Goal: Transaction & Acquisition: Purchase product/service

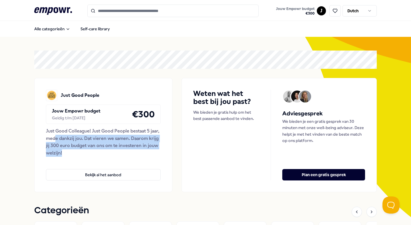
drag, startPoint x: 76, startPoint y: 149, endPoint x: 54, endPoint y: 136, distance: 25.5
click at [54, 136] on div "Just Good Colleague! Just Good People bestaat 5 jaar, mede dankzij jou. Dat vie…" at bounding box center [103, 141] width 115 height 29
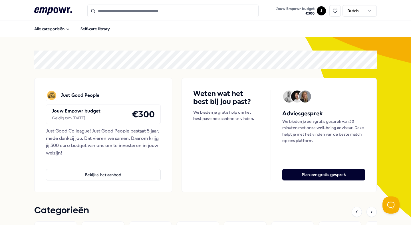
click at [122, 137] on div "Just Good Colleague! Just Good People bestaat 5 jaar, mede dankzij jou. Dat vie…" at bounding box center [103, 141] width 115 height 29
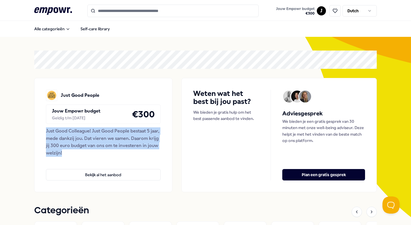
click at [122, 137] on div "Just Good Colleague! Just Good People bestaat 5 jaar, mede dankzij jou. Dat vie…" at bounding box center [103, 141] width 115 height 29
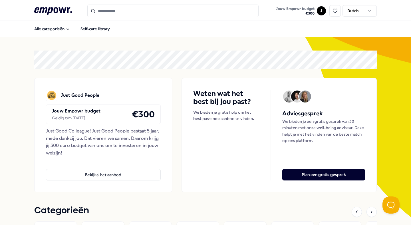
click at [133, 152] on div "Just Good Colleague! Just Good People bestaat 5 jaar, mede dankzij jou. Dat vie…" at bounding box center [103, 141] width 115 height 29
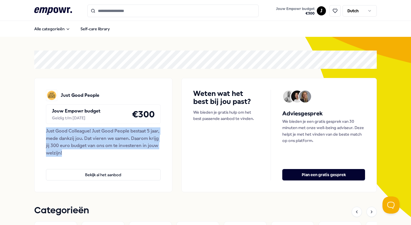
click at [133, 152] on div "Just Good Colleague! Just Good People bestaat 5 jaar, mede dankzij jou. Dat vie…" at bounding box center [103, 141] width 115 height 29
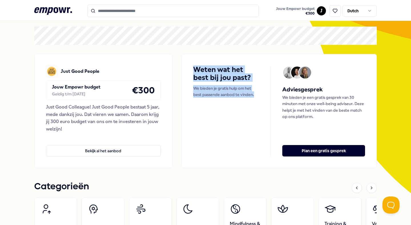
drag, startPoint x: 196, startPoint y: 62, endPoint x: 246, endPoint y: 112, distance: 70.4
click at [246, 113] on div "Weten wat het best bij jou past? We bieden je gratis hulp om het best passende …" at bounding box center [278, 111] width 195 height 114
click at [246, 112] on div "Weten wat het best bij jou past? We bieden je gratis hulp om het best passende …" at bounding box center [232, 111] width 78 height 91
drag, startPoint x: 260, startPoint y: 99, endPoint x: 215, endPoint y: 83, distance: 47.9
click at [215, 83] on div "Weten wat het best bij jou past? We bieden je gratis hulp om het best passende …" at bounding box center [232, 111] width 78 height 91
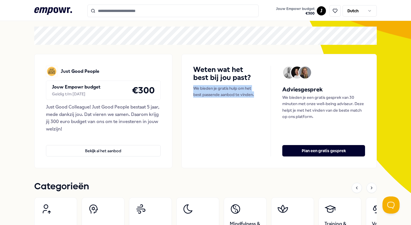
click at [215, 83] on div "Weten wat het best bij jou past? We bieden je gratis hulp om het best passende …" at bounding box center [232, 111] width 78 height 91
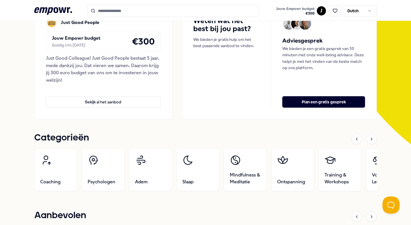
scroll to position [91, 0]
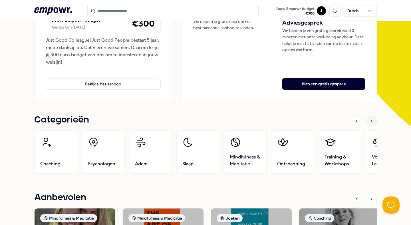
click at [372, 121] on icon at bounding box center [371, 121] width 5 height 5
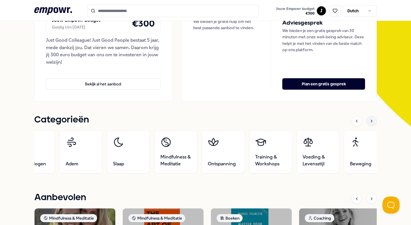
click at [372, 121] on icon at bounding box center [371, 121] width 5 height 5
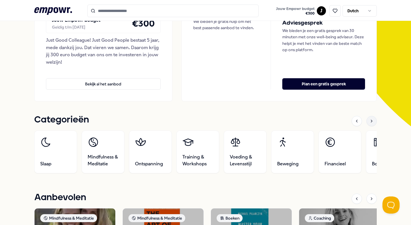
click at [372, 121] on icon at bounding box center [371, 121] width 5 height 5
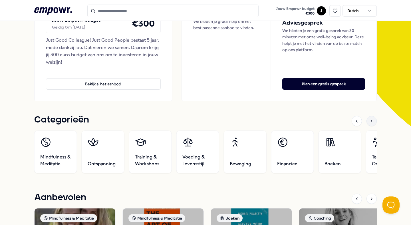
click at [372, 121] on icon at bounding box center [371, 121] width 5 height 5
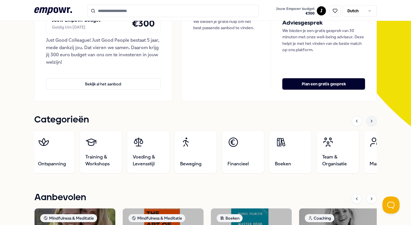
click at [372, 121] on icon at bounding box center [371, 121] width 5 height 5
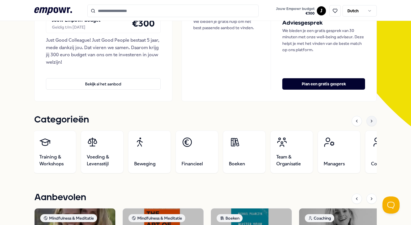
click at [372, 121] on icon at bounding box center [371, 121] width 5 height 5
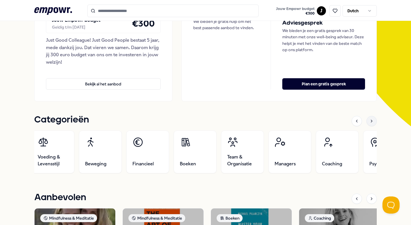
click at [372, 121] on icon at bounding box center [371, 121] width 5 height 5
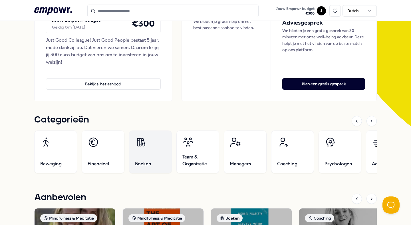
click at [148, 149] on link "Boeken" at bounding box center [150, 151] width 43 height 43
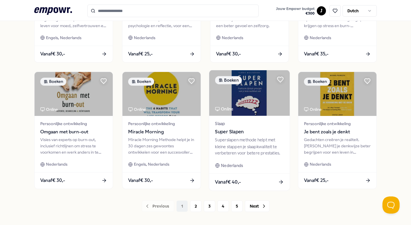
scroll to position [281, 0]
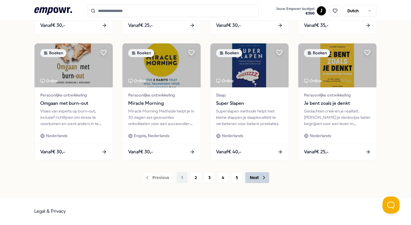
click at [261, 175] on icon at bounding box center [264, 178] width 6 height 6
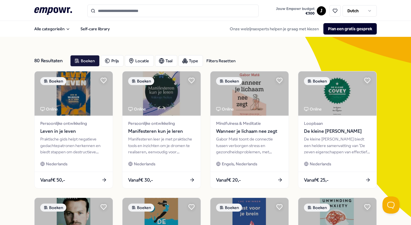
click at [223, 58] on div "Filters Resetten" at bounding box center [220, 61] width 29 height 6
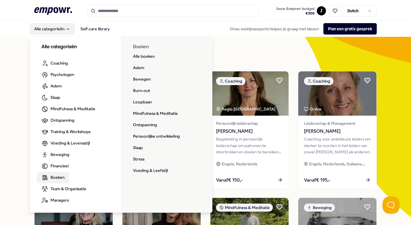
click at [54, 176] on span "Boeken" at bounding box center [57, 177] width 14 height 6
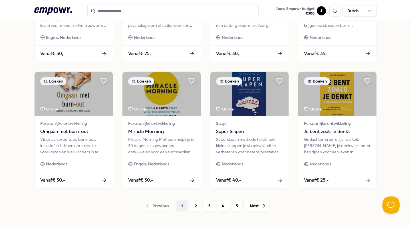
scroll to position [281, 0]
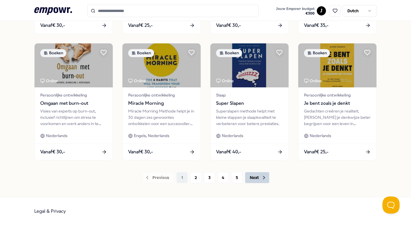
click at [261, 177] on icon at bounding box center [264, 178] width 6 height 6
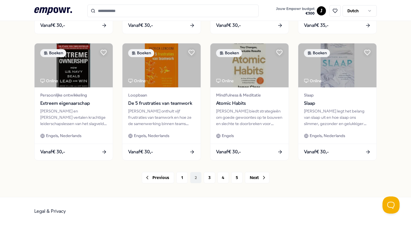
click at [56, 9] on icon ".empowr-logo_svg__cls-1{fill:#03032f}" at bounding box center [53, 11] width 38 height 11
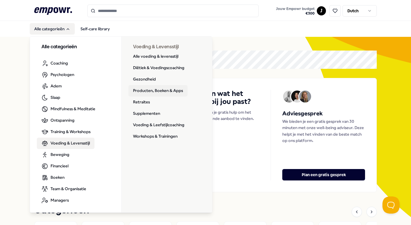
click at [163, 88] on link "Producten, Boeken & Apps" at bounding box center [157, 90] width 59 height 11
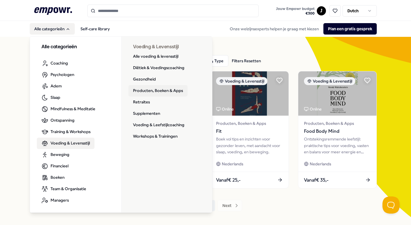
click at [149, 89] on link "Producten, Boeken & Apps" at bounding box center [157, 90] width 59 height 11
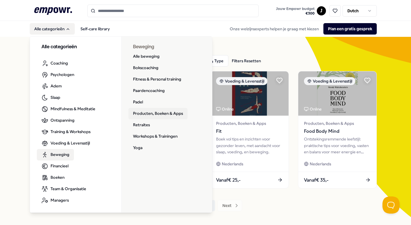
click at [151, 112] on link "Producten, Boeken & Apps" at bounding box center [157, 113] width 59 height 11
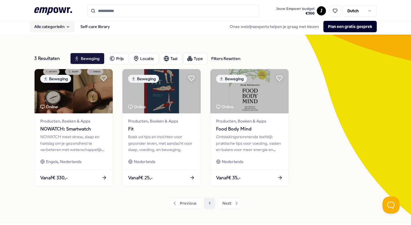
scroll to position [28, 0]
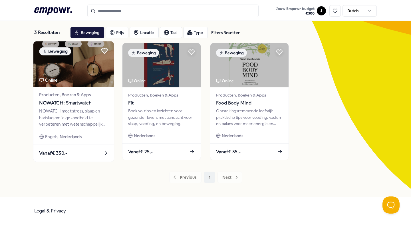
click at [88, 121] on div "NOWATCH meet stress, slaap en hartslag om je gezondheid te verbeteren met weten…" at bounding box center [73, 118] width 69 height 20
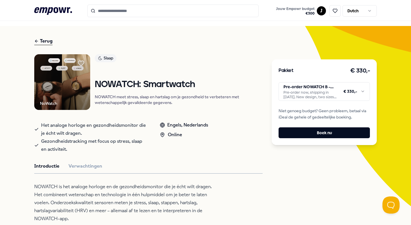
scroll to position [7, 0]
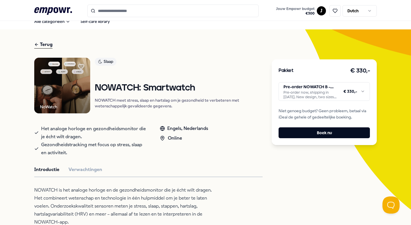
click at [55, 83] on img at bounding box center [62, 86] width 56 height 56
click at [82, 168] on button "Verwachtingen" at bounding box center [85, 169] width 34 height 7
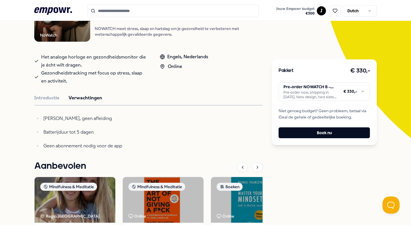
scroll to position [80, 0]
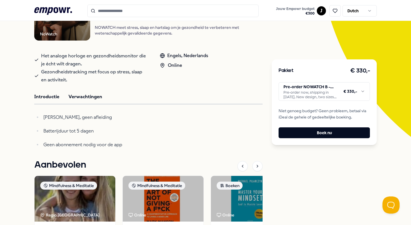
click at [44, 94] on button "Introductie" at bounding box center [46, 96] width 25 height 7
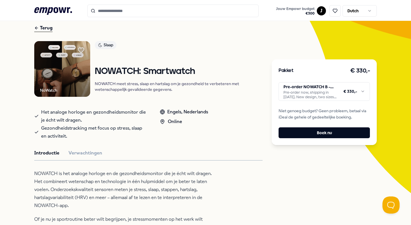
scroll to position [23, 0]
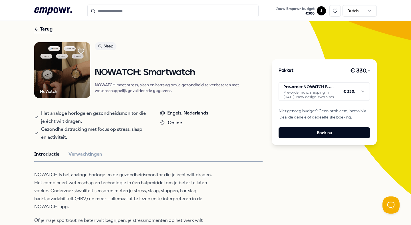
click at [55, 62] on img at bounding box center [62, 70] width 56 height 56
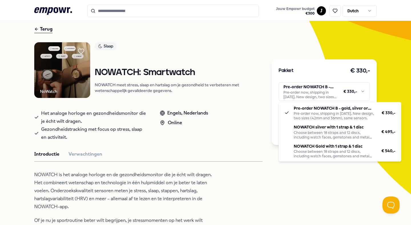
click at [357, 92] on html ".empowr-logo_svg__cls-1{fill:#03032f} Jouw Empowr budget € 300 J Dutch Alle cat…" at bounding box center [205, 112] width 411 height 225
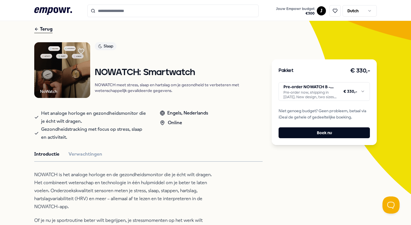
click at [330, 100] on html ".empowr-logo_svg__cls-1{fill:#03032f} Jouw Empowr budget € 300 J Dutch Alle cat…" at bounding box center [205, 112] width 411 height 225
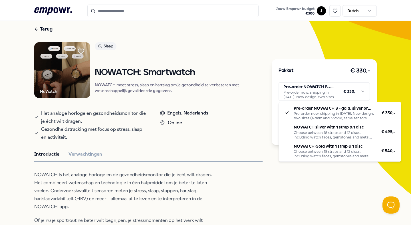
click at [356, 61] on html ".empowr-logo_svg__cls-1{fill:#03032f} Jouw Empowr budget € 300 J Dutch Alle cat…" at bounding box center [205, 112] width 411 height 225
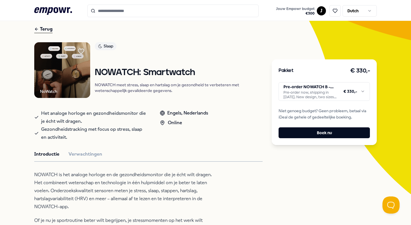
click at [304, 90] on html ".empowr-logo_svg__cls-1{fill:#03032f} Jouw Empowr budget € 300 J Dutch Alle cat…" at bounding box center [205, 112] width 411 height 225
click at [304, 89] on html ".empowr-logo_svg__cls-1{fill:#03032f} Jouw Empowr budget € 300 J Dutch Alle cat…" at bounding box center [205, 112] width 411 height 225
